Goal: Task Accomplishment & Management: Complete application form

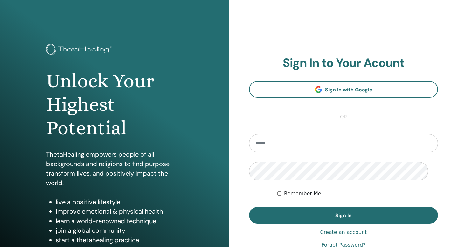
click at [397, 48] on div "**********" at bounding box center [343, 152] width 229 height 305
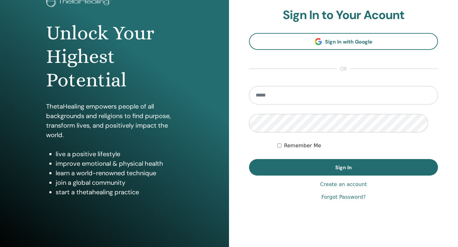
scroll to position [51, 0]
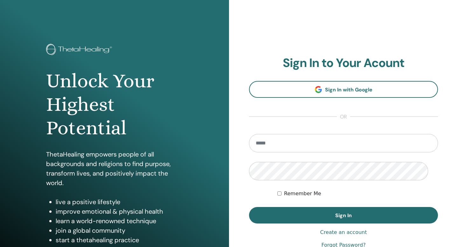
click at [443, 213] on div "**********" at bounding box center [343, 152] width 229 height 305
